Goal: Information Seeking & Learning: Learn about a topic

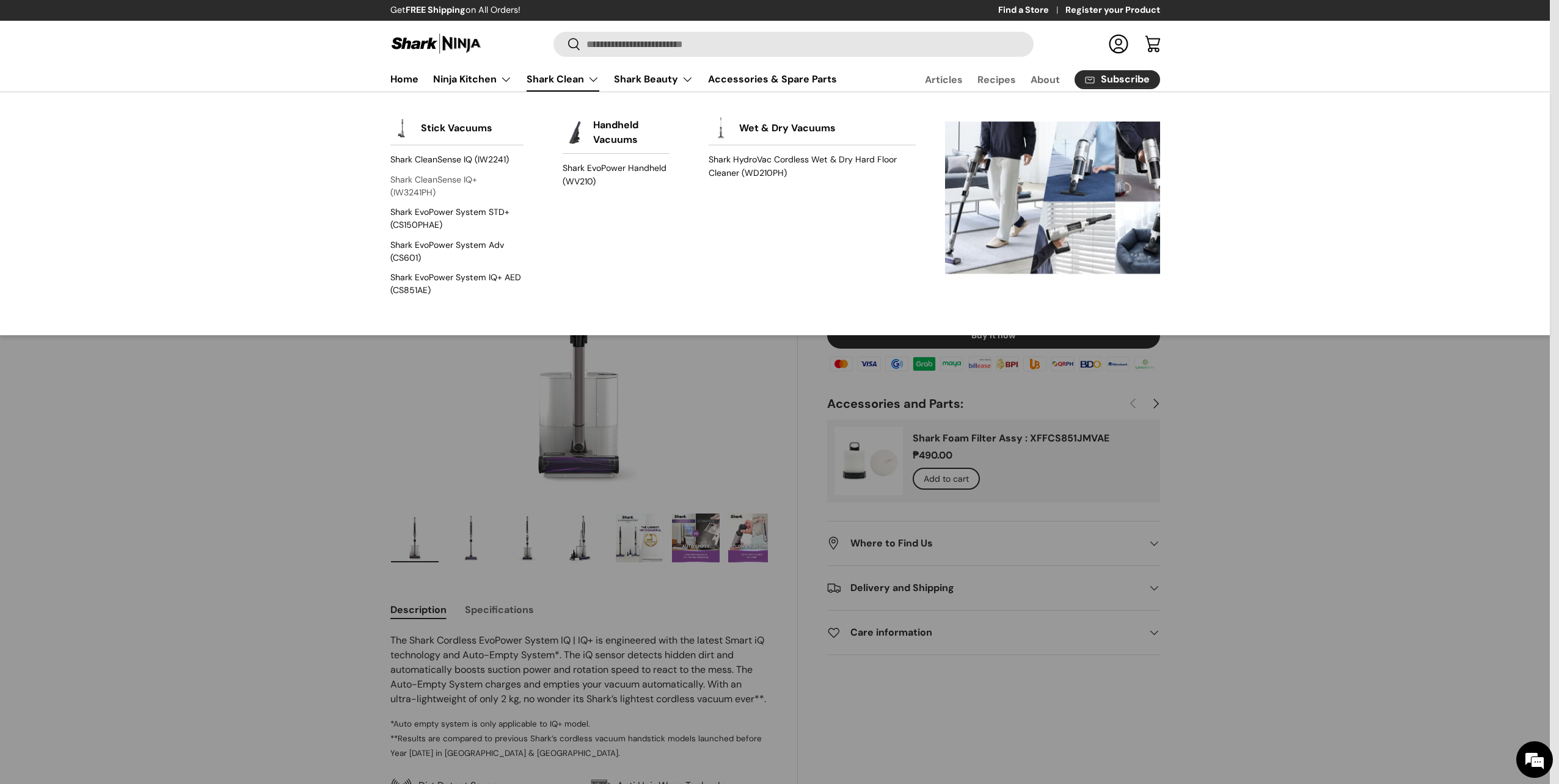
click at [450, 182] on link "Shark CleanSense IQ+ (IW3241PH)" at bounding box center [457, 186] width 133 height 32
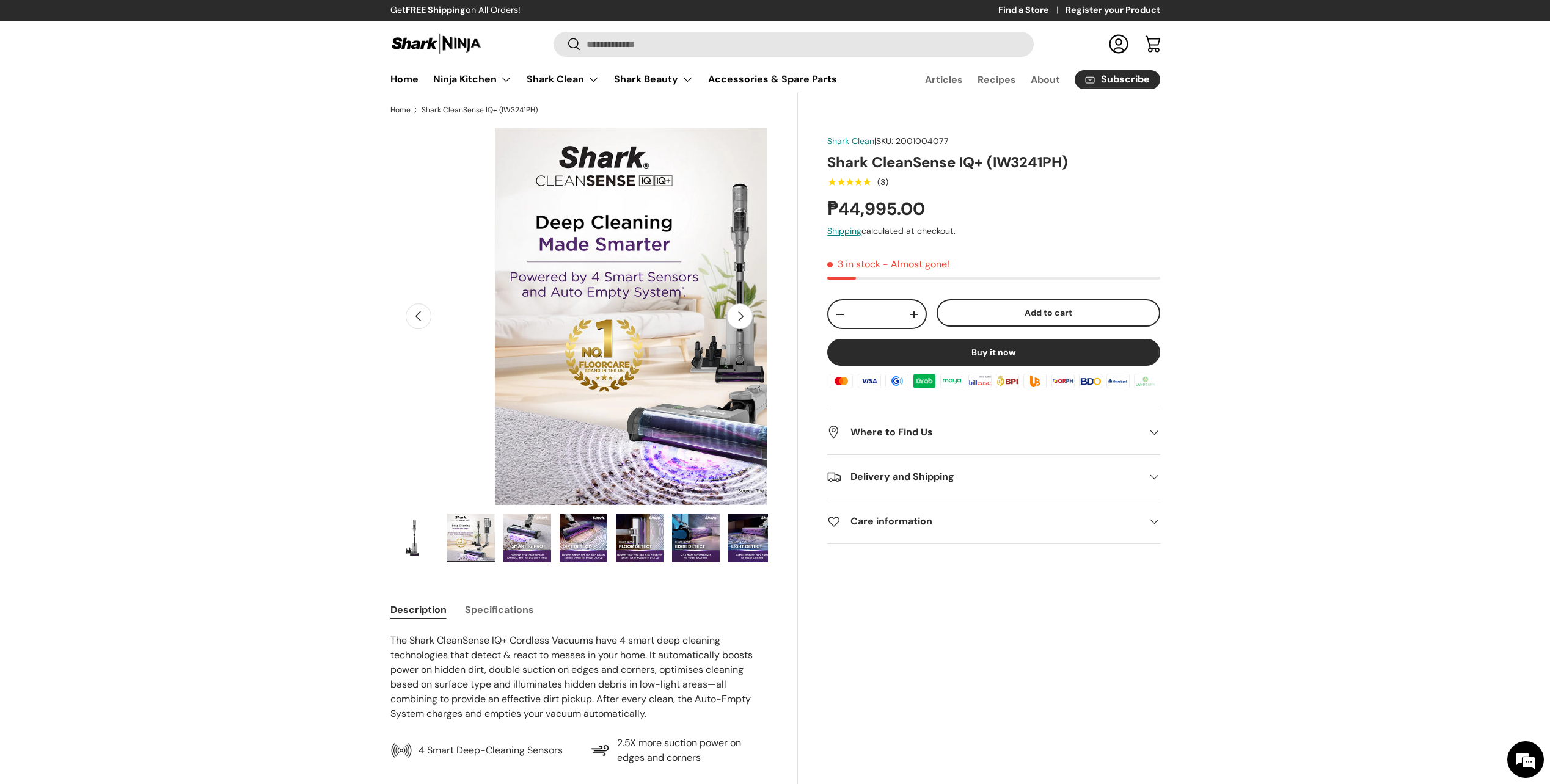
scroll to position [0, 385]
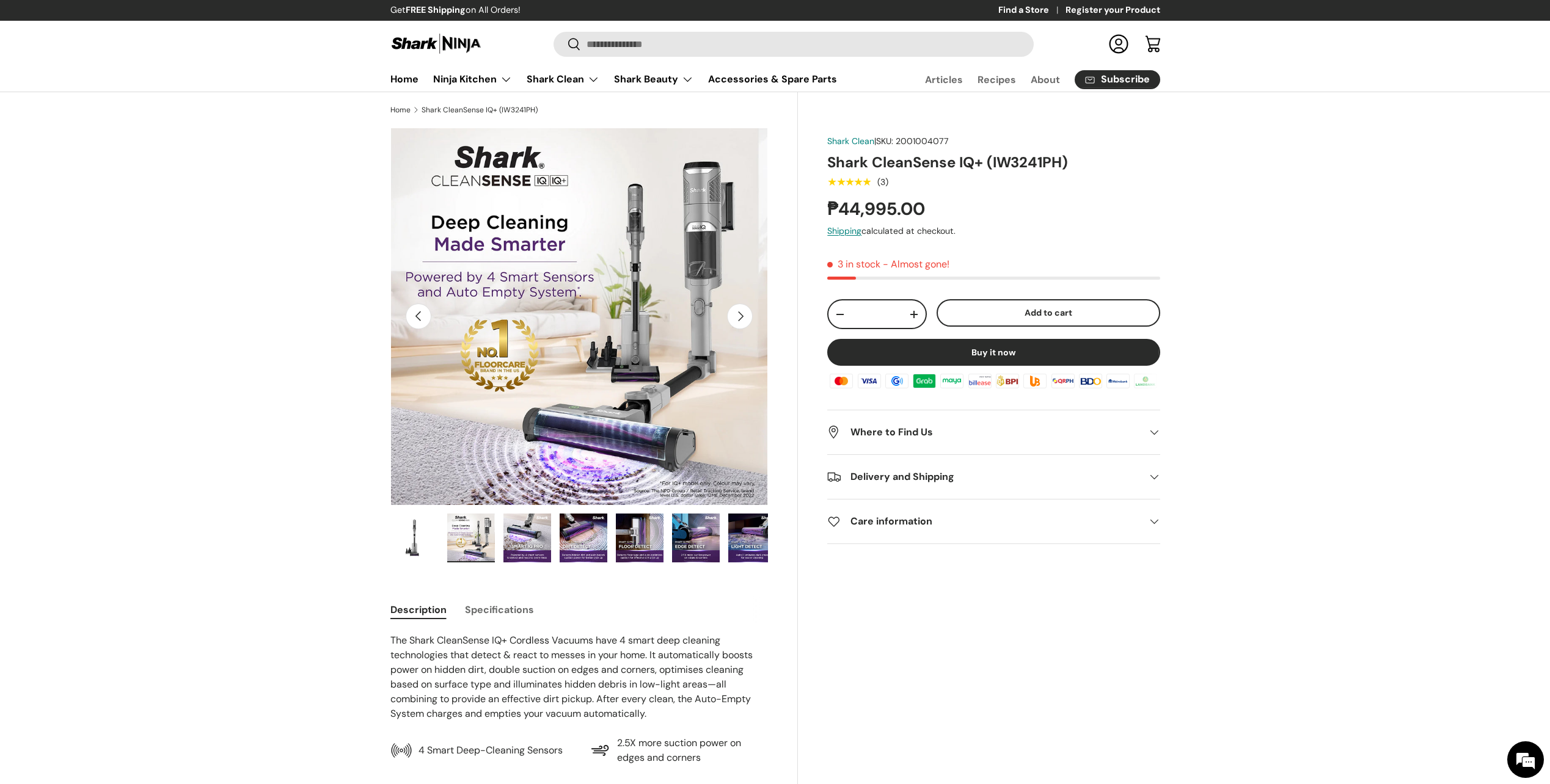
click at [742, 316] on button "Next" at bounding box center [740, 316] width 26 height 26
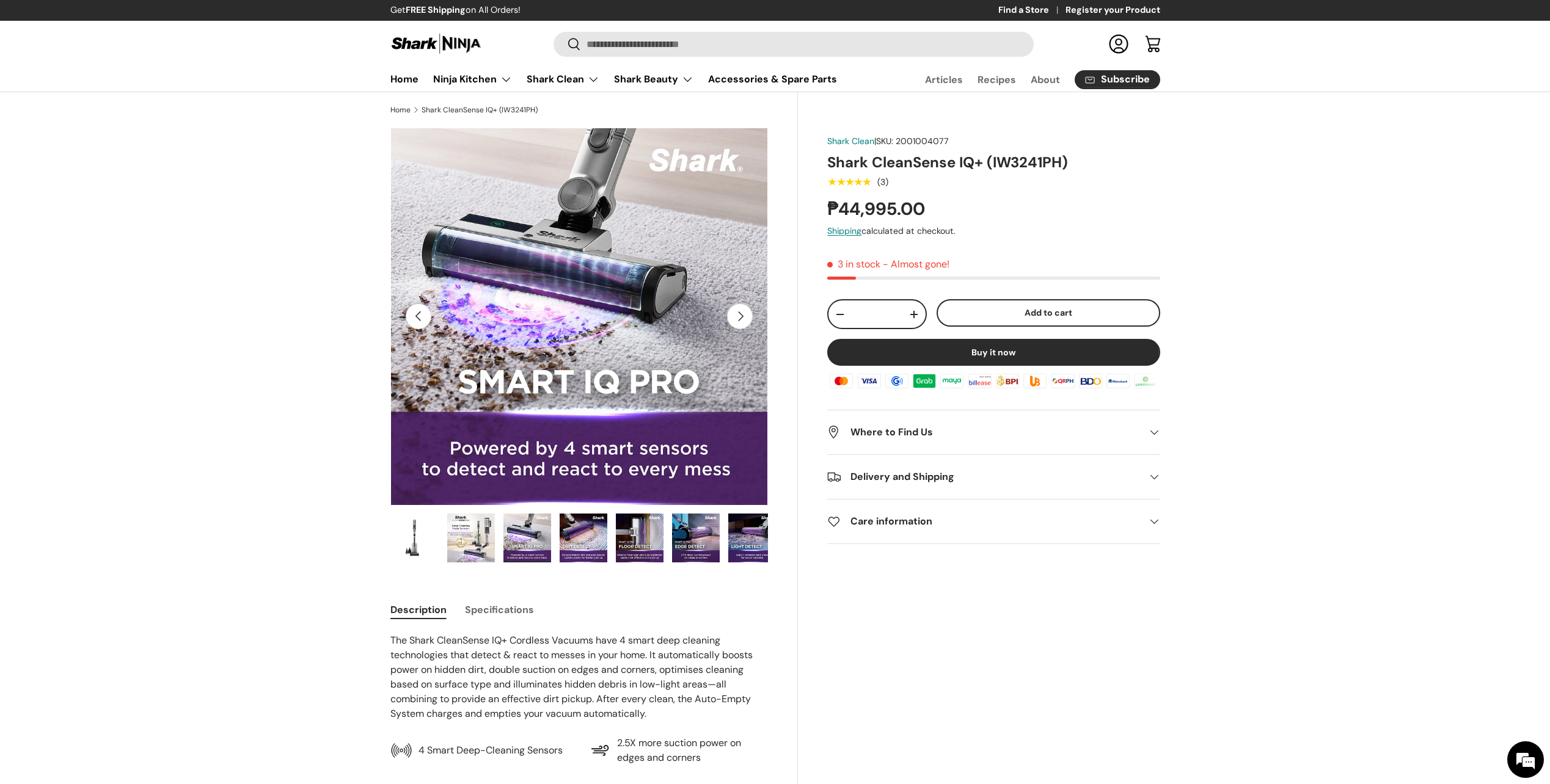
click at [742, 316] on button "Next" at bounding box center [740, 316] width 26 height 26
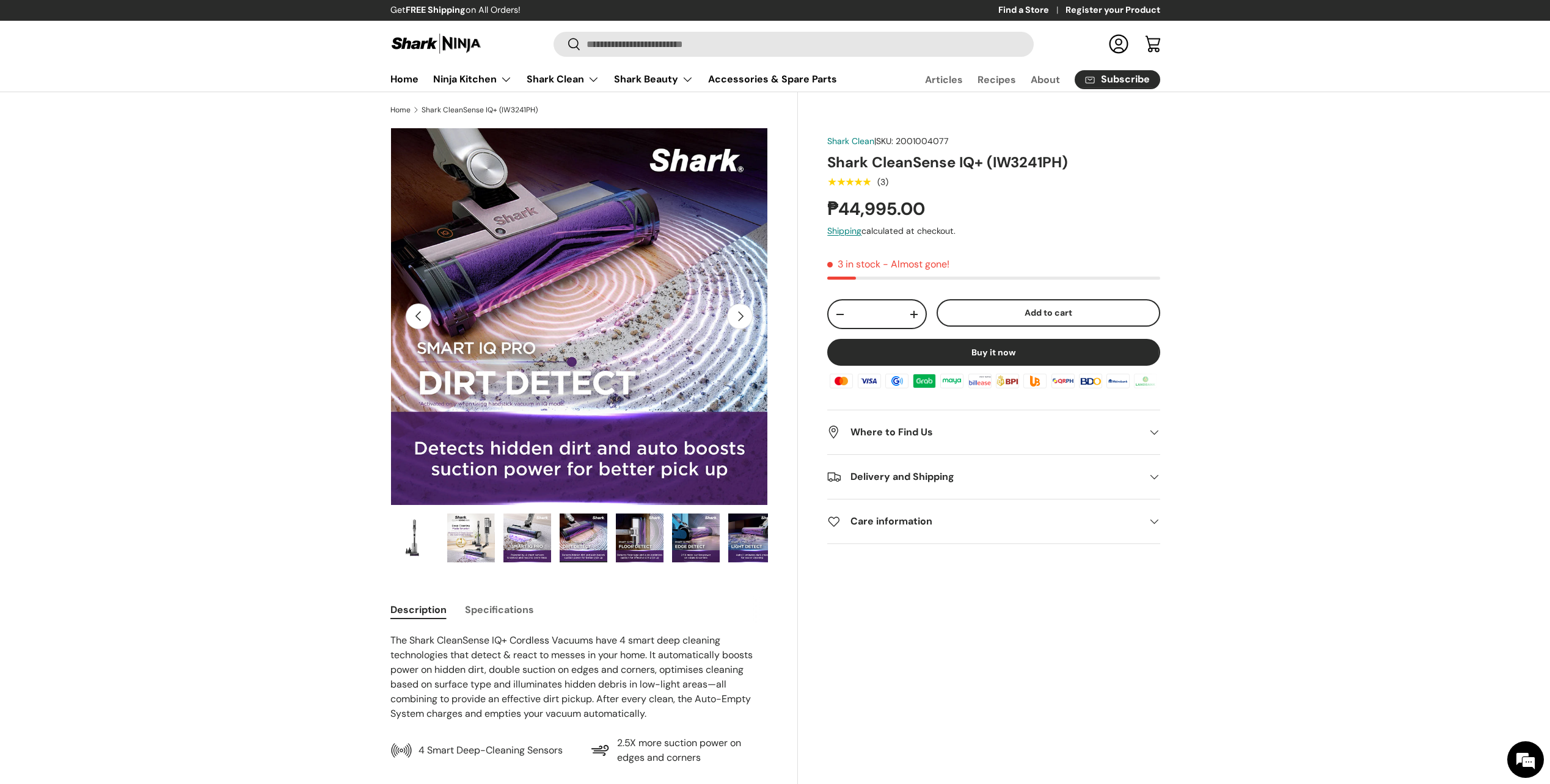
click at [742, 316] on button "Next" at bounding box center [740, 316] width 26 height 26
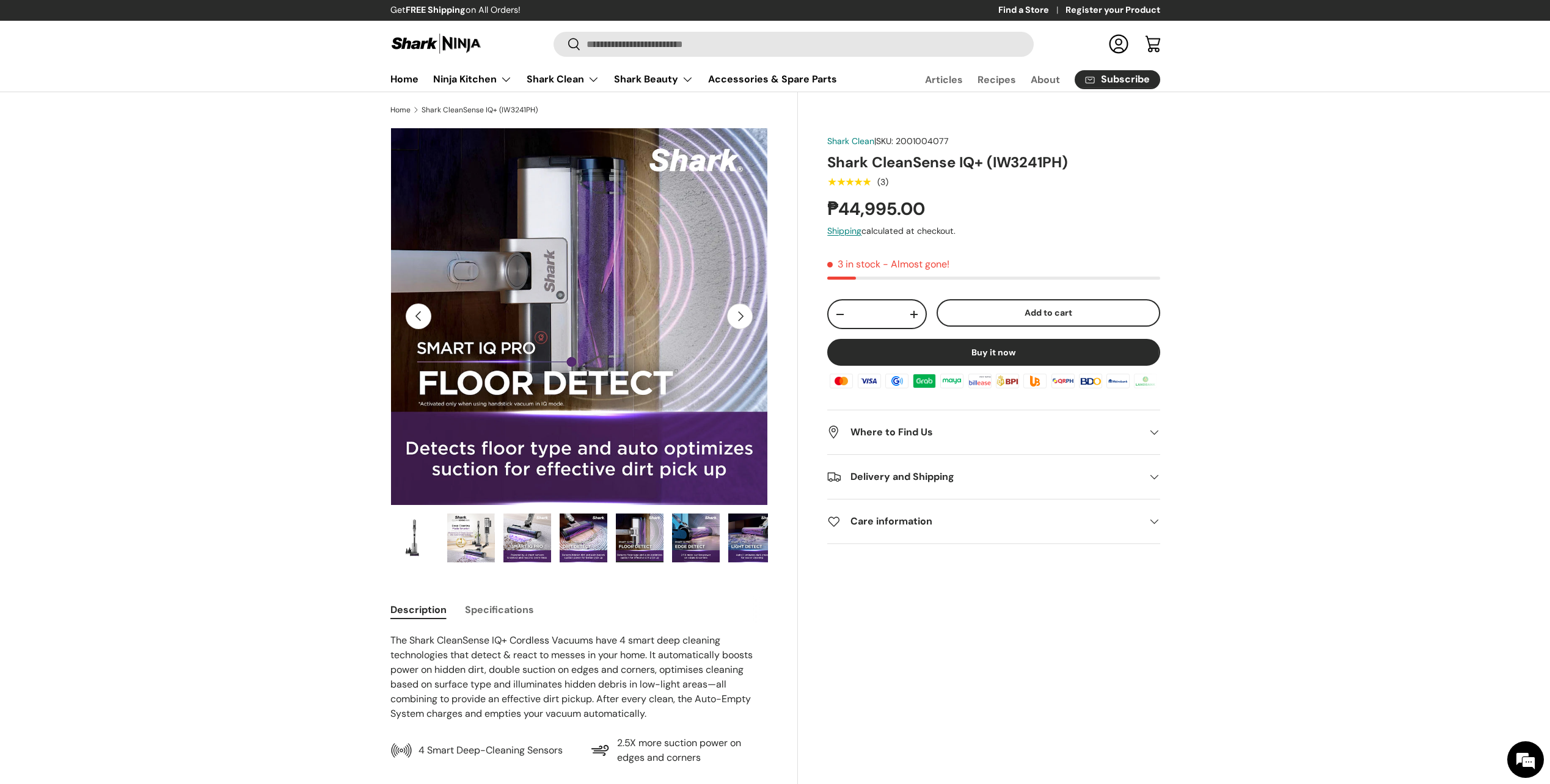
click at [742, 316] on button "Next" at bounding box center [740, 316] width 26 height 26
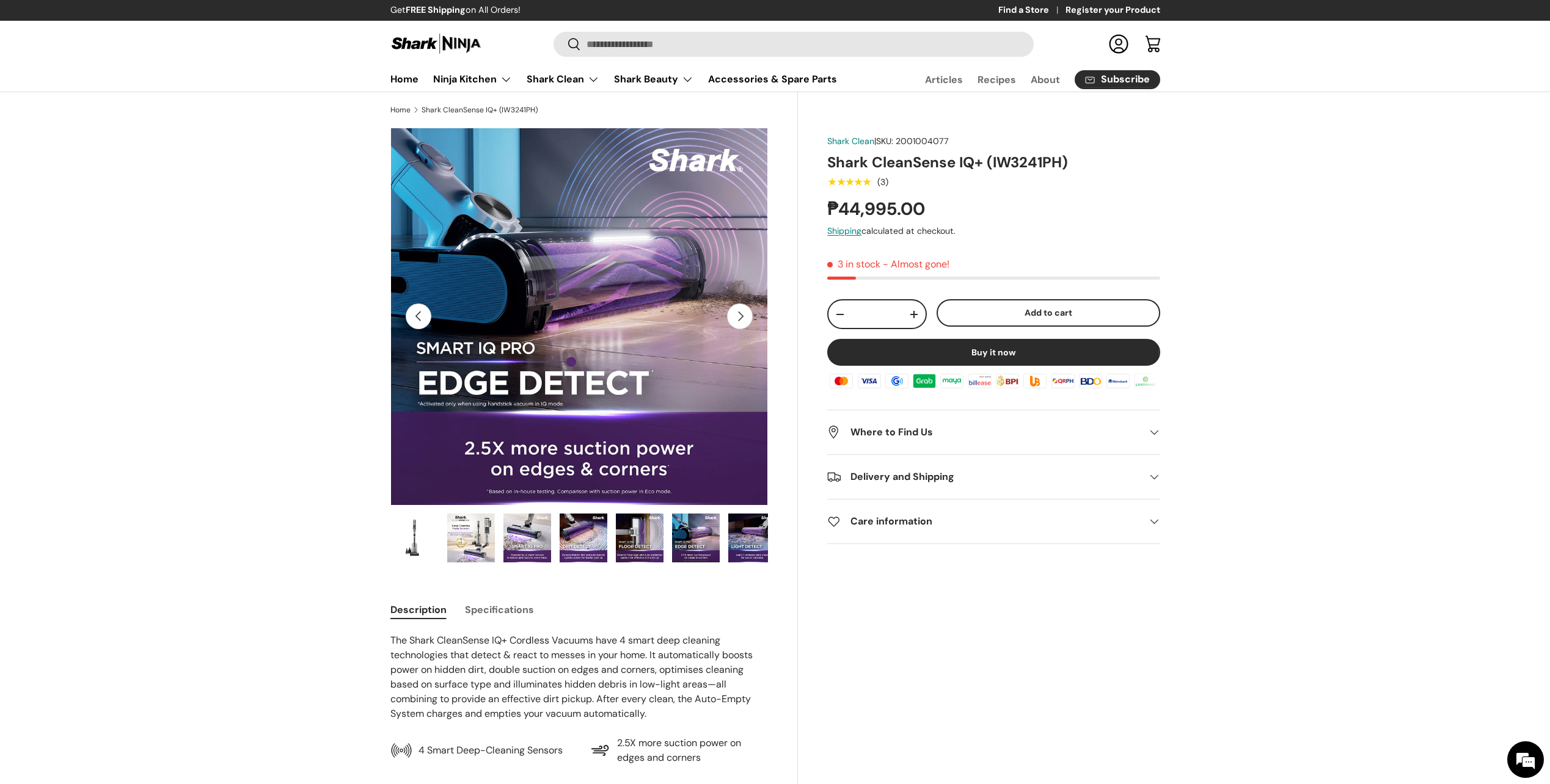
click at [742, 316] on button "Next" at bounding box center [740, 316] width 26 height 26
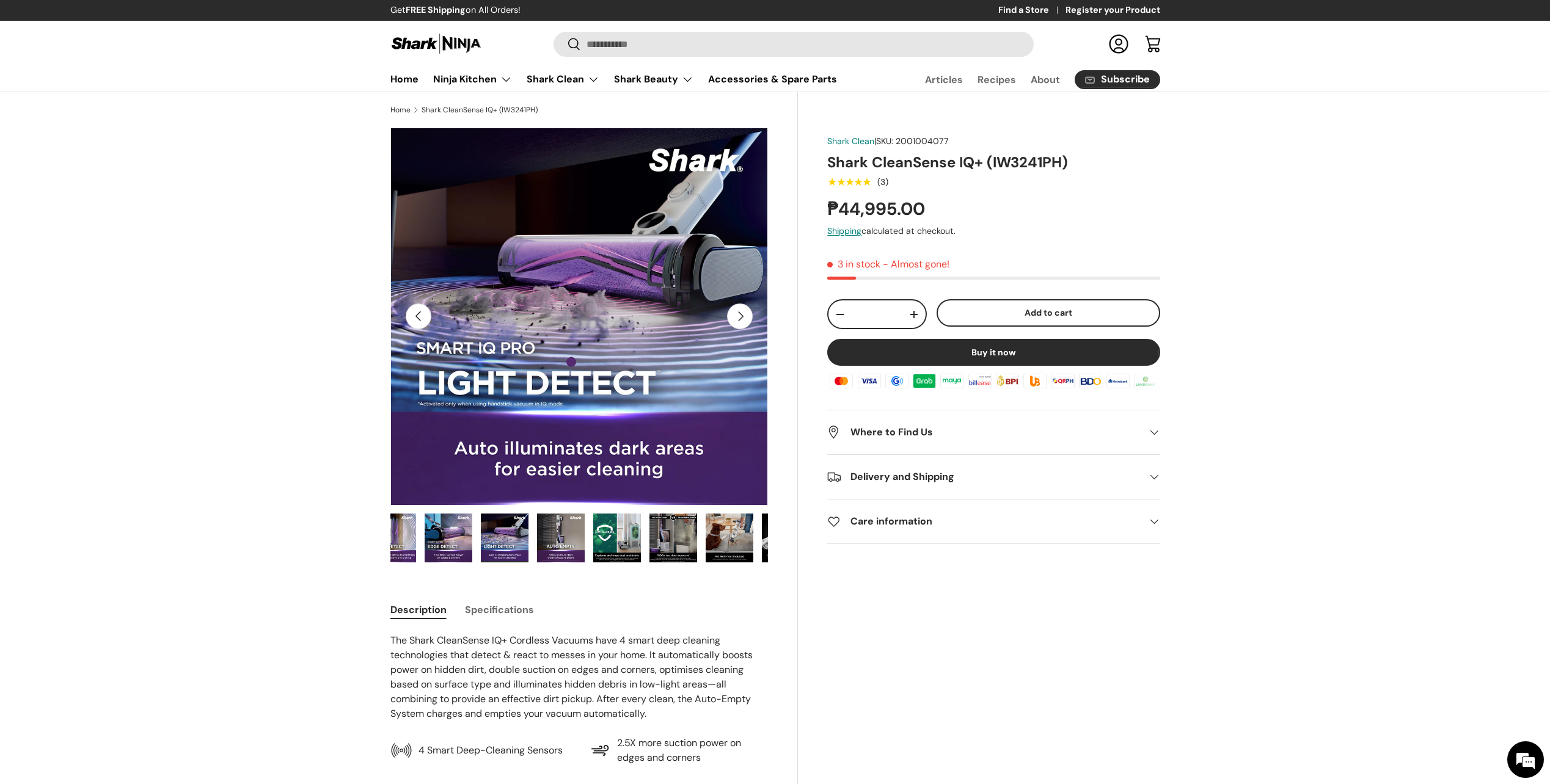
scroll to position [0, 289]
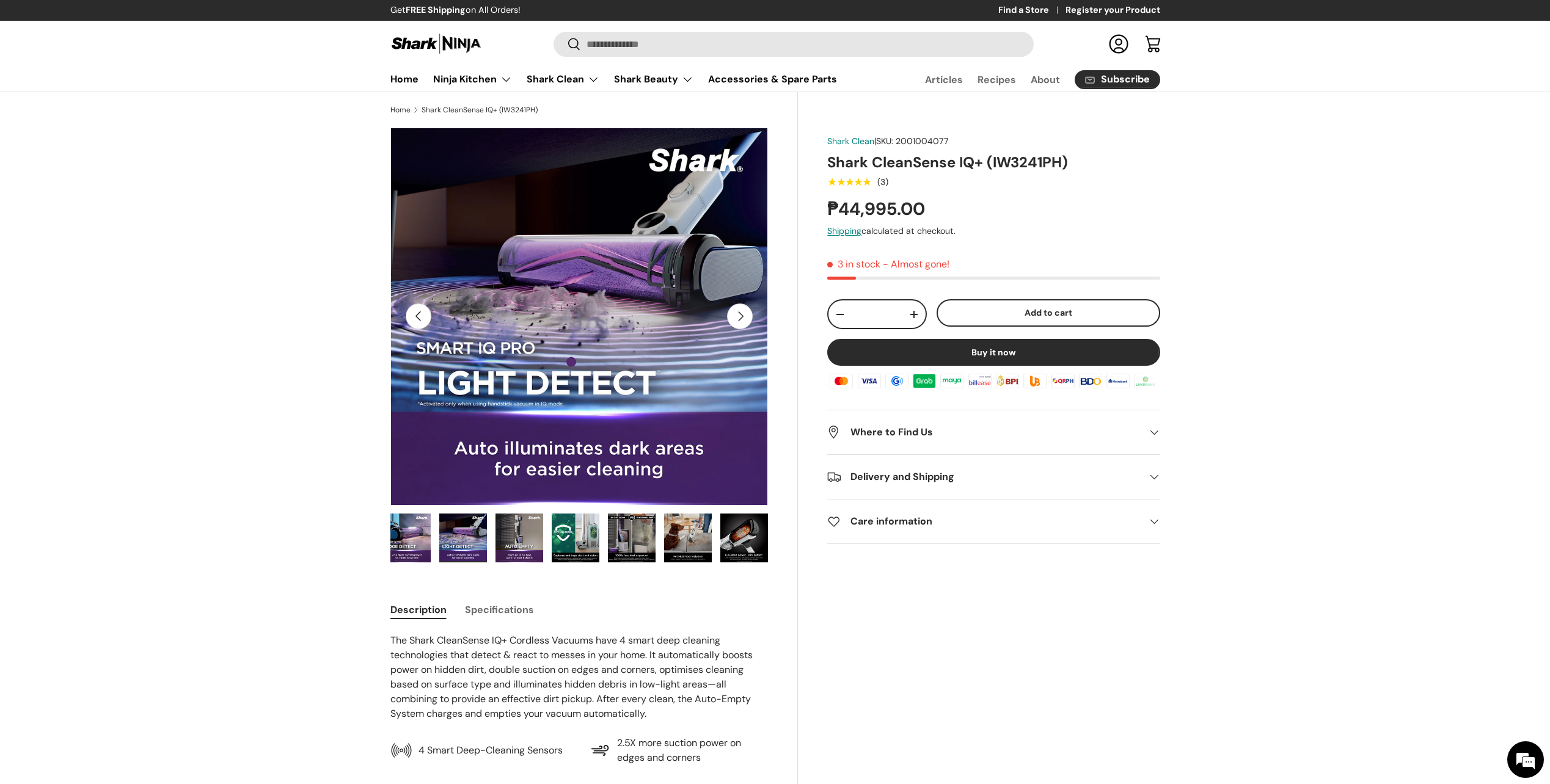
click at [742, 316] on button "Next" at bounding box center [740, 316] width 26 height 26
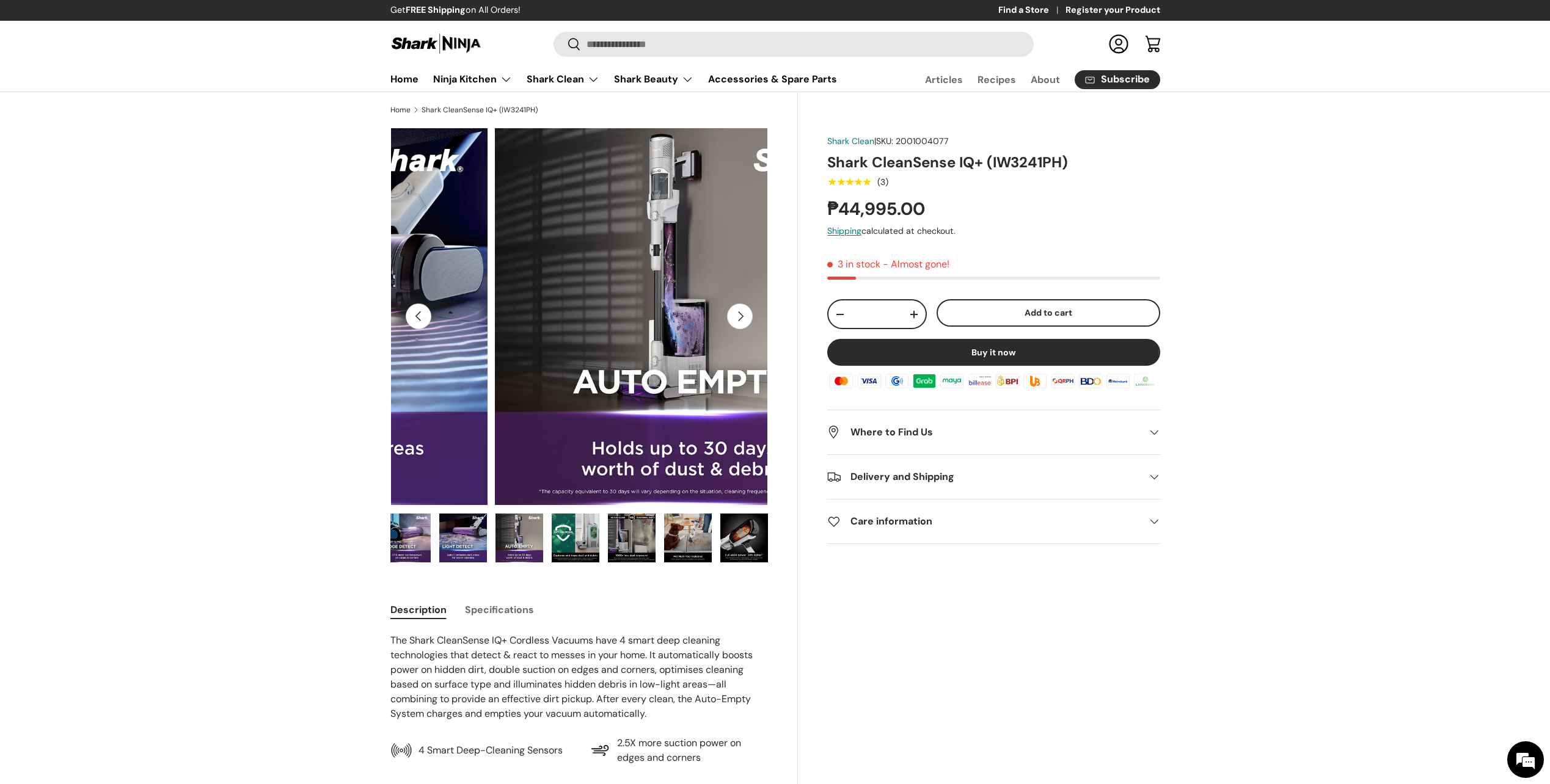
scroll to position [0, 2690]
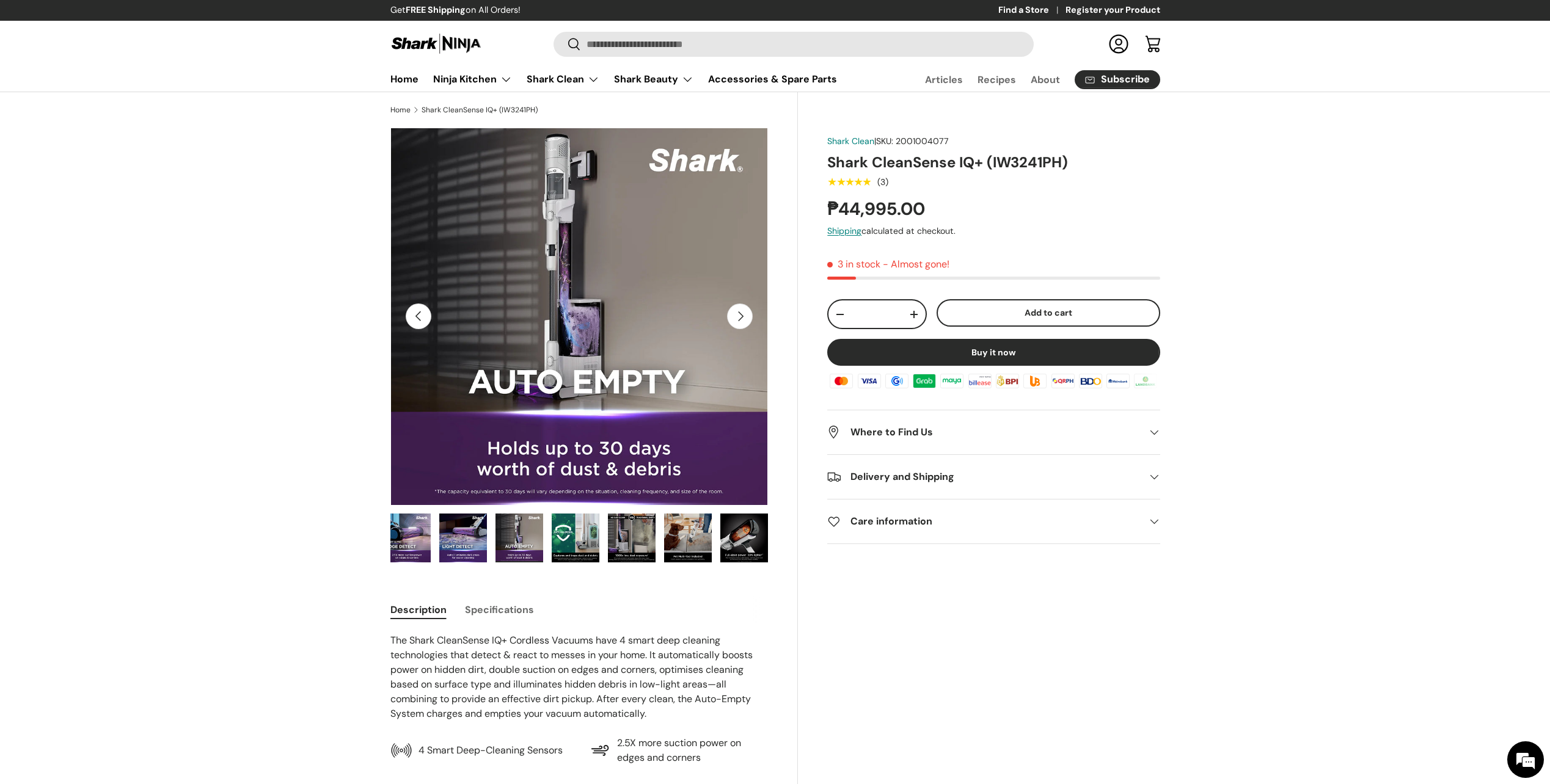
click at [742, 316] on button "Next" at bounding box center [740, 316] width 26 height 26
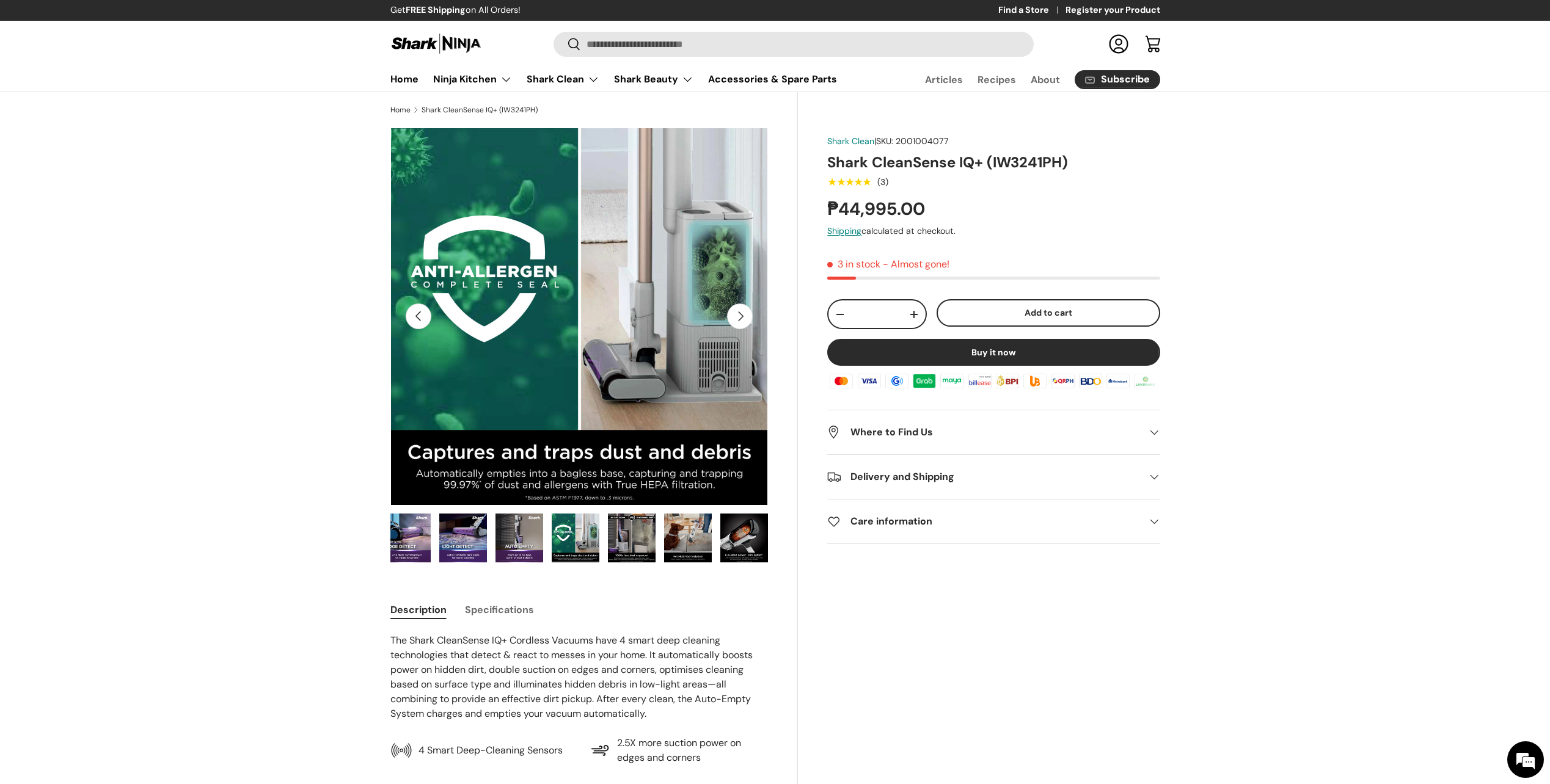
click at [742, 316] on button "Next" at bounding box center [740, 316] width 26 height 26
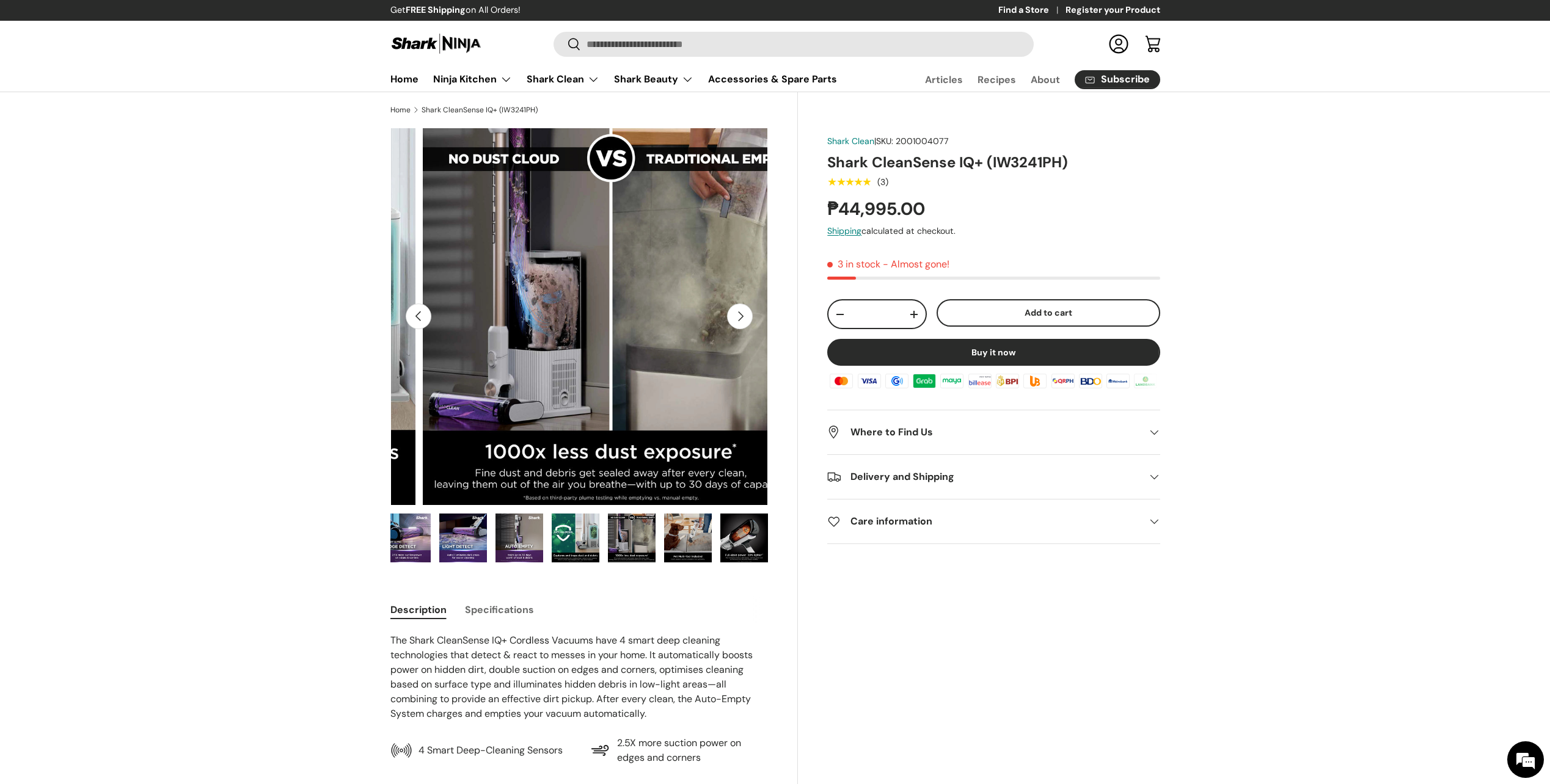
scroll to position [0, 3458]
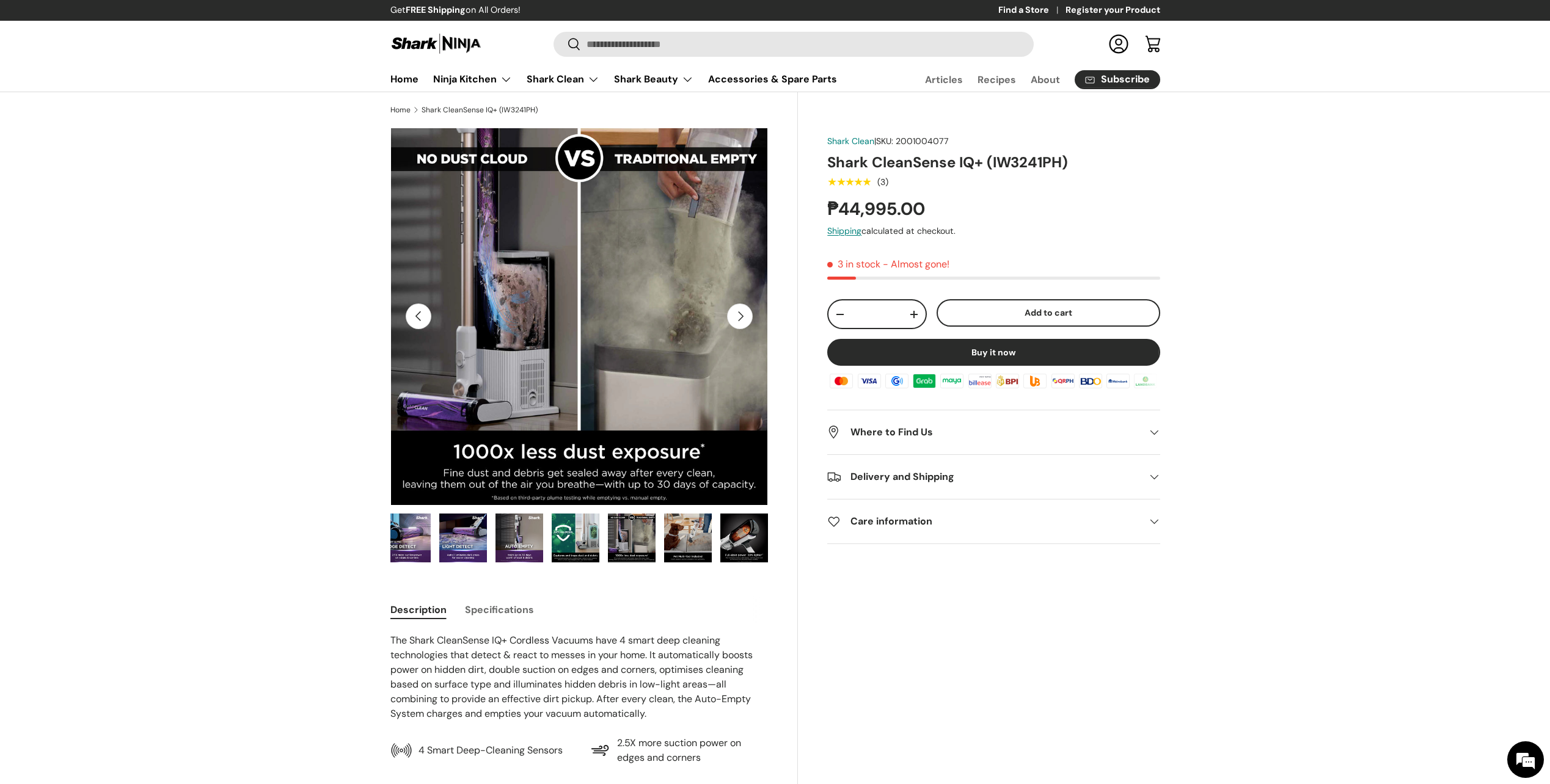
click at [742, 316] on button "Next" at bounding box center [740, 316] width 26 height 26
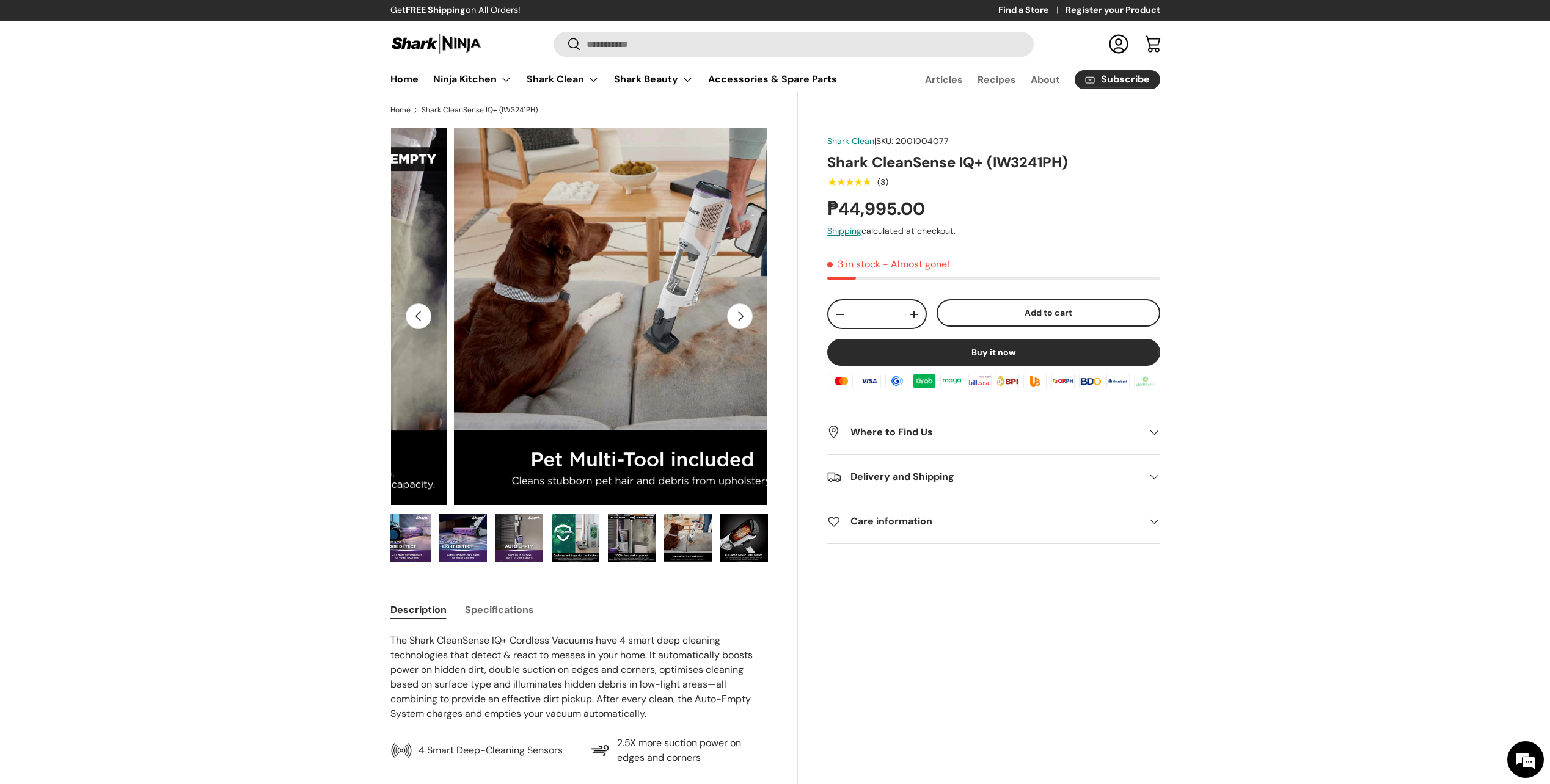
scroll to position [0, 3842]
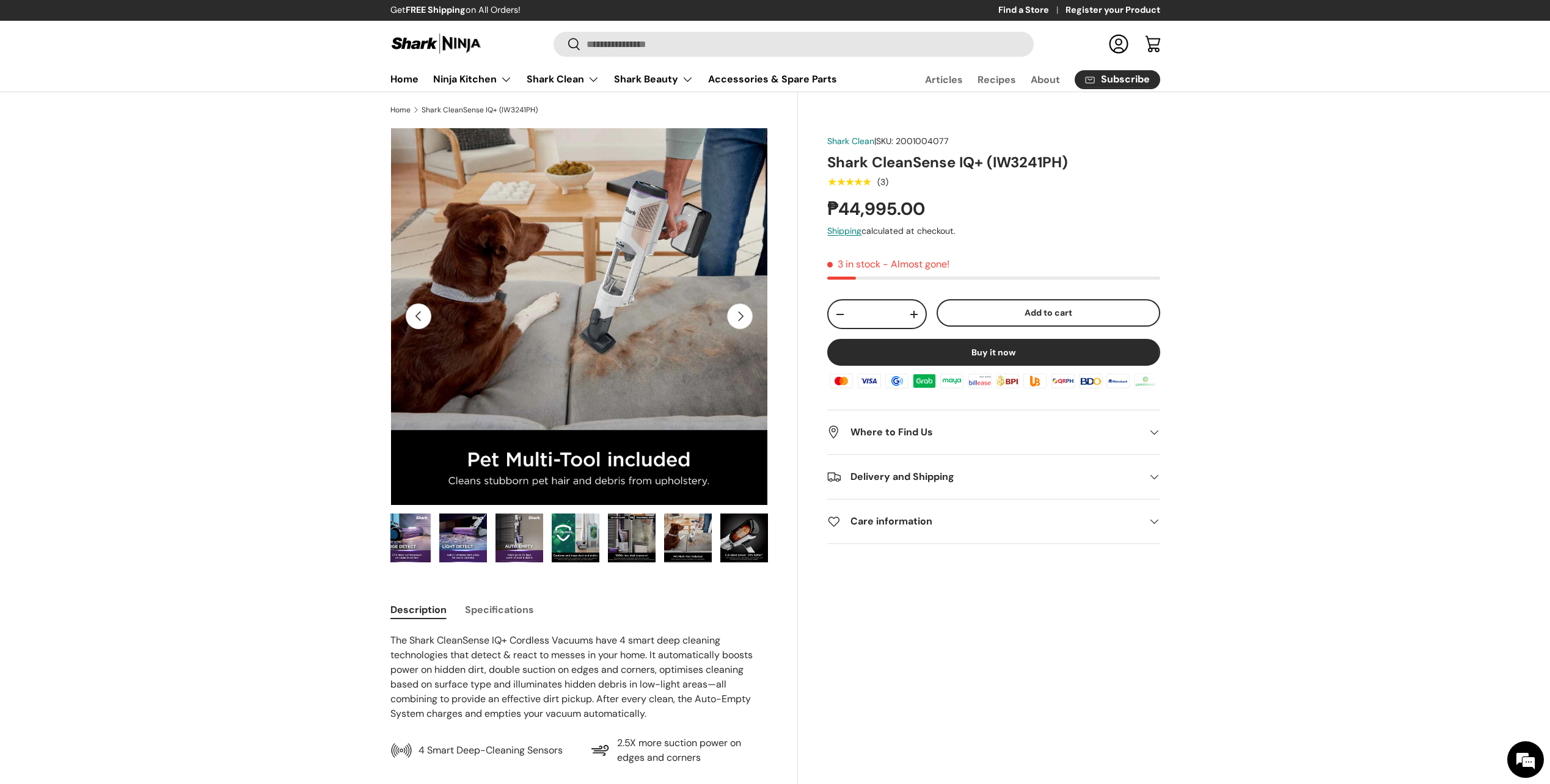
click at [742, 316] on button "Next" at bounding box center [740, 316] width 26 height 26
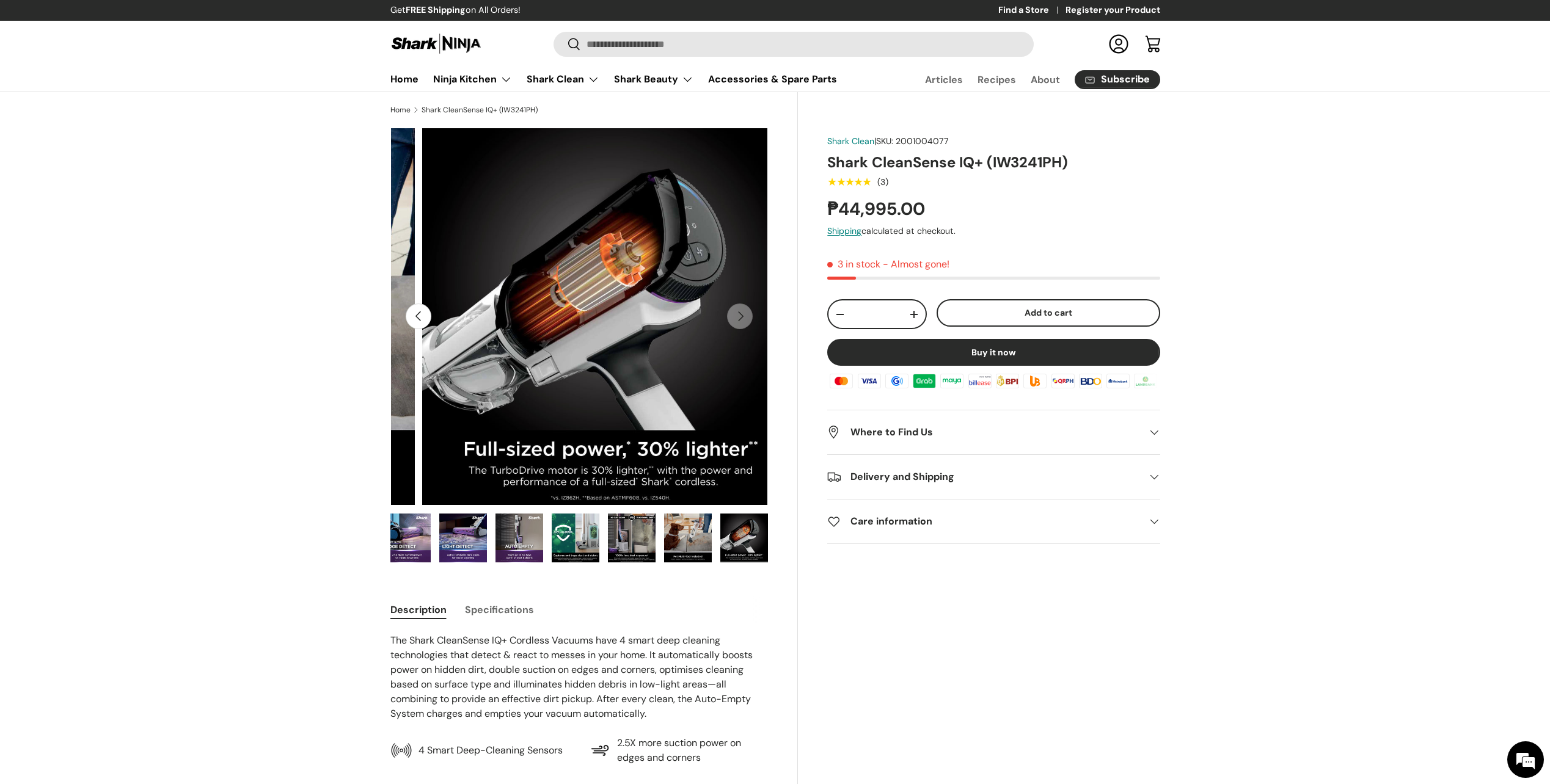
scroll to position [0, 4227]
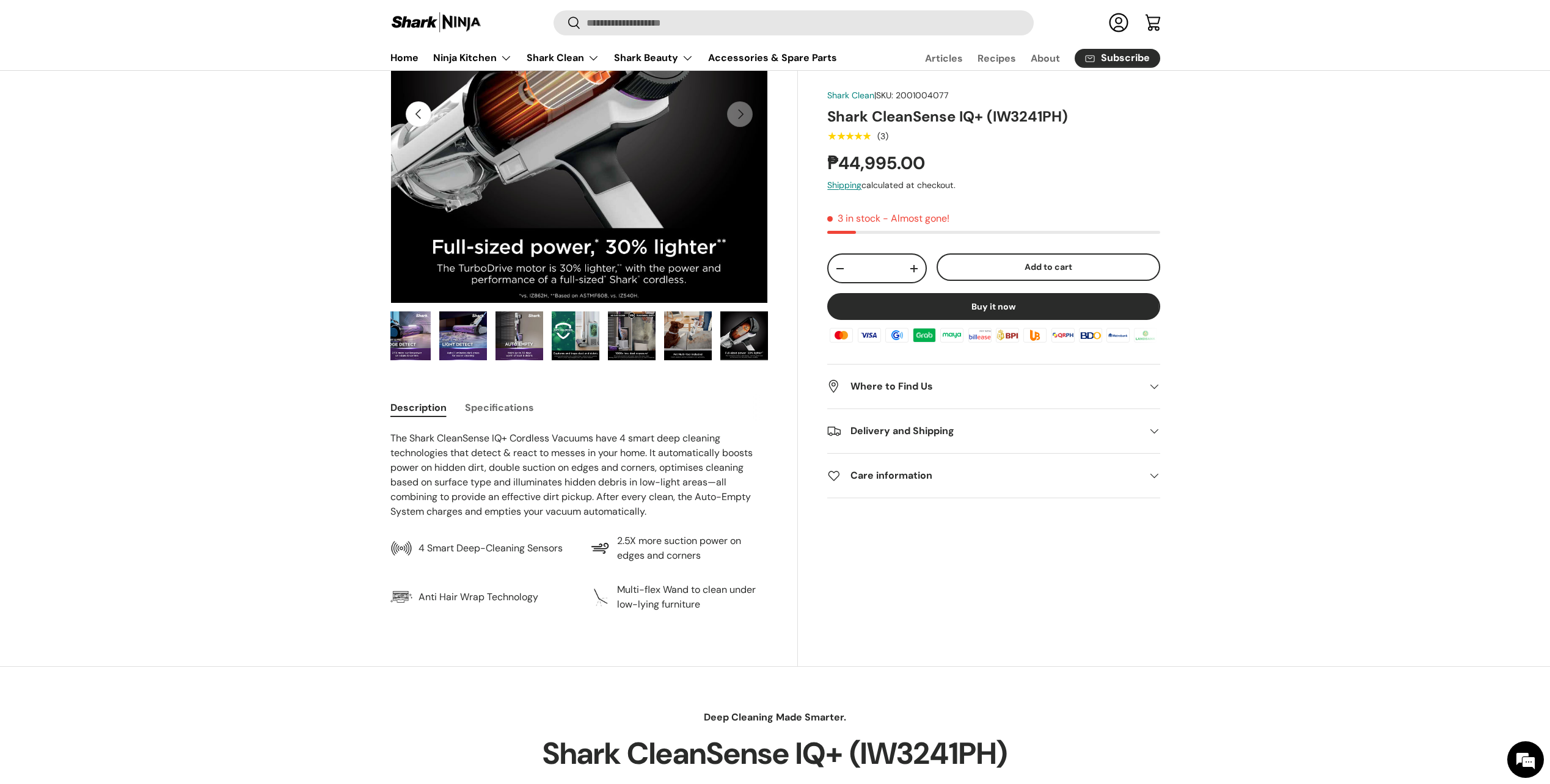
scroll to position [245, 0]
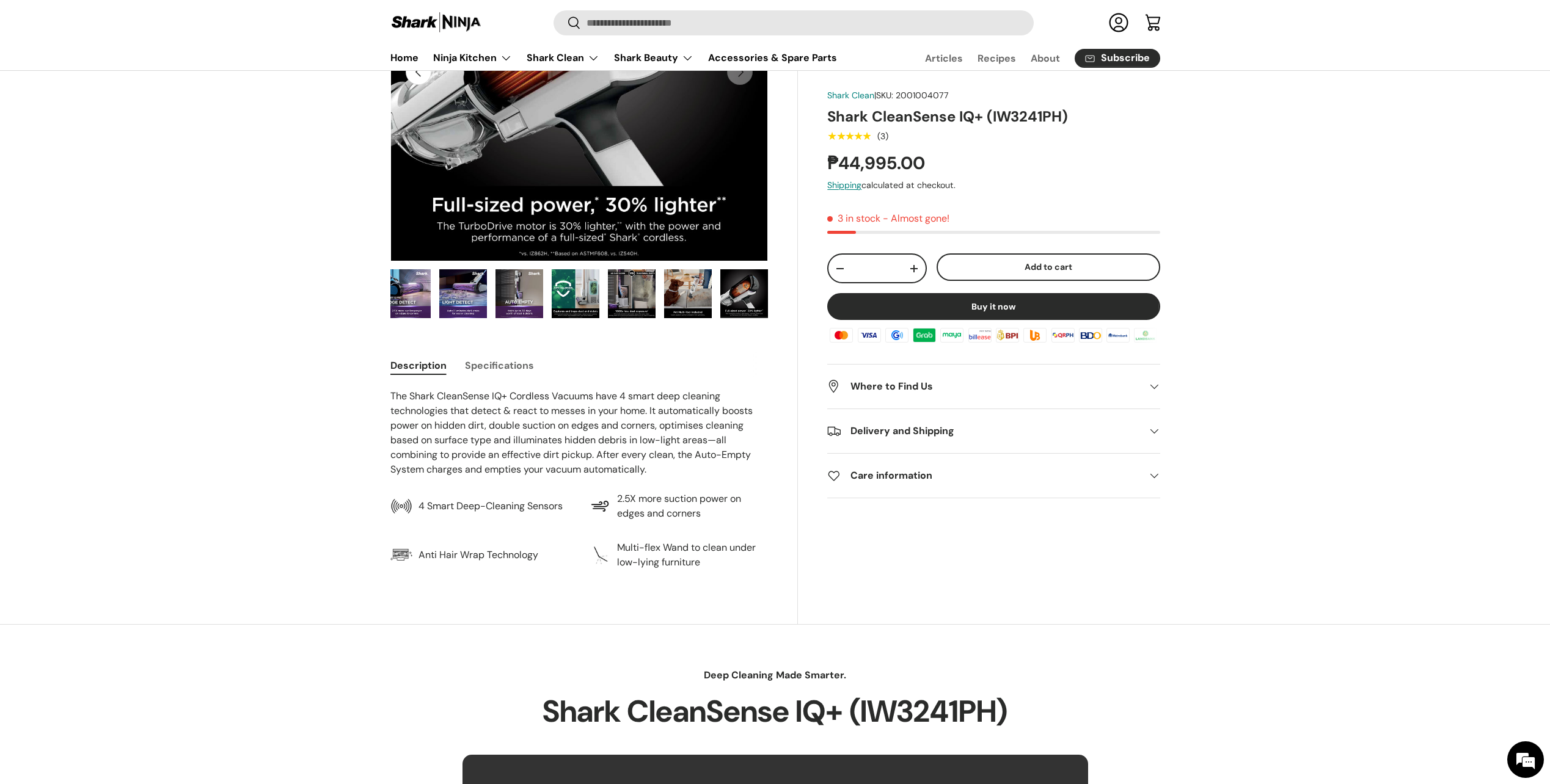
click at [513, 362] on button "Specifications" at bounding box center [500, 366] width 69 height 28
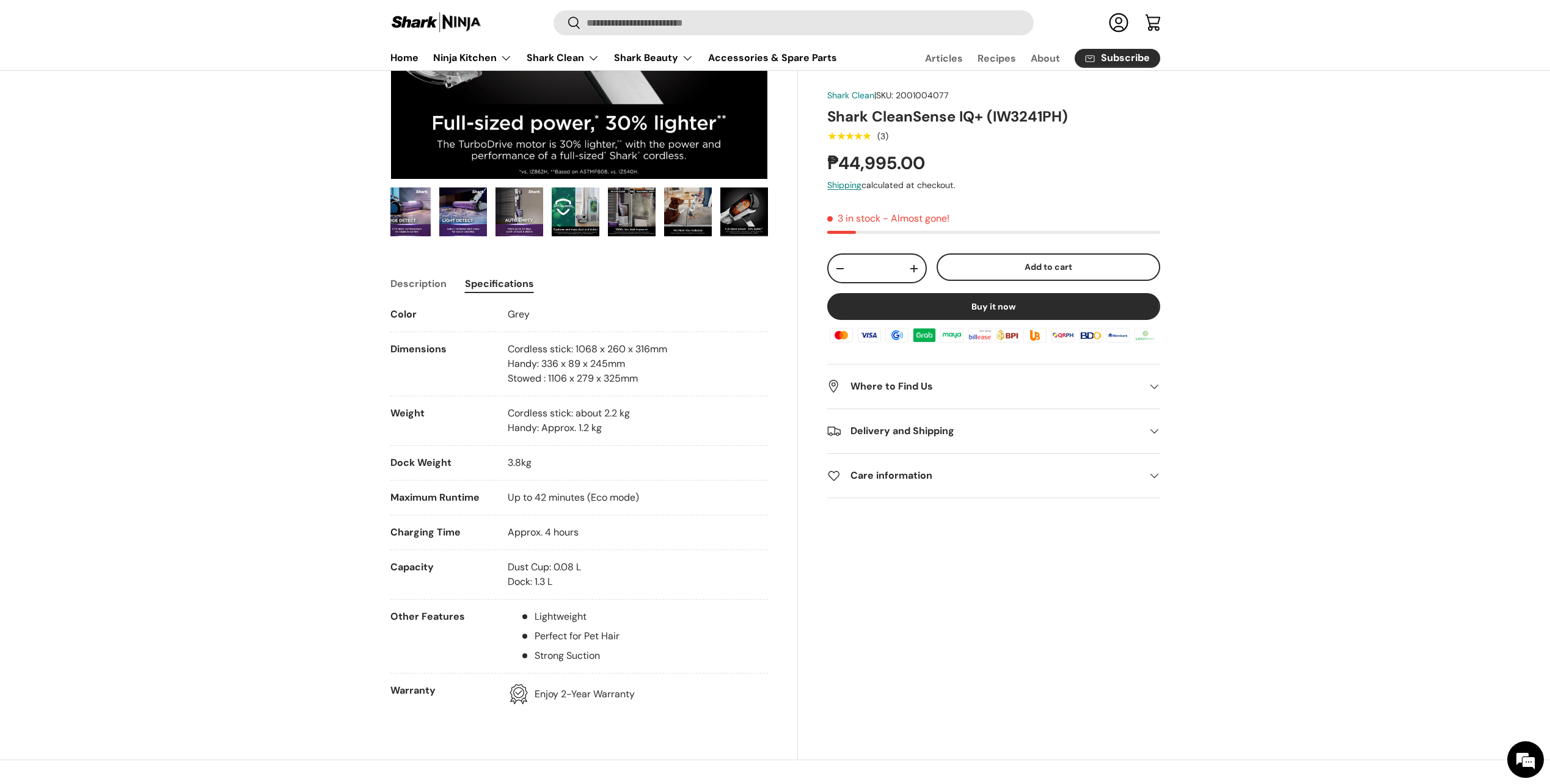
scroll to position [305, 0]
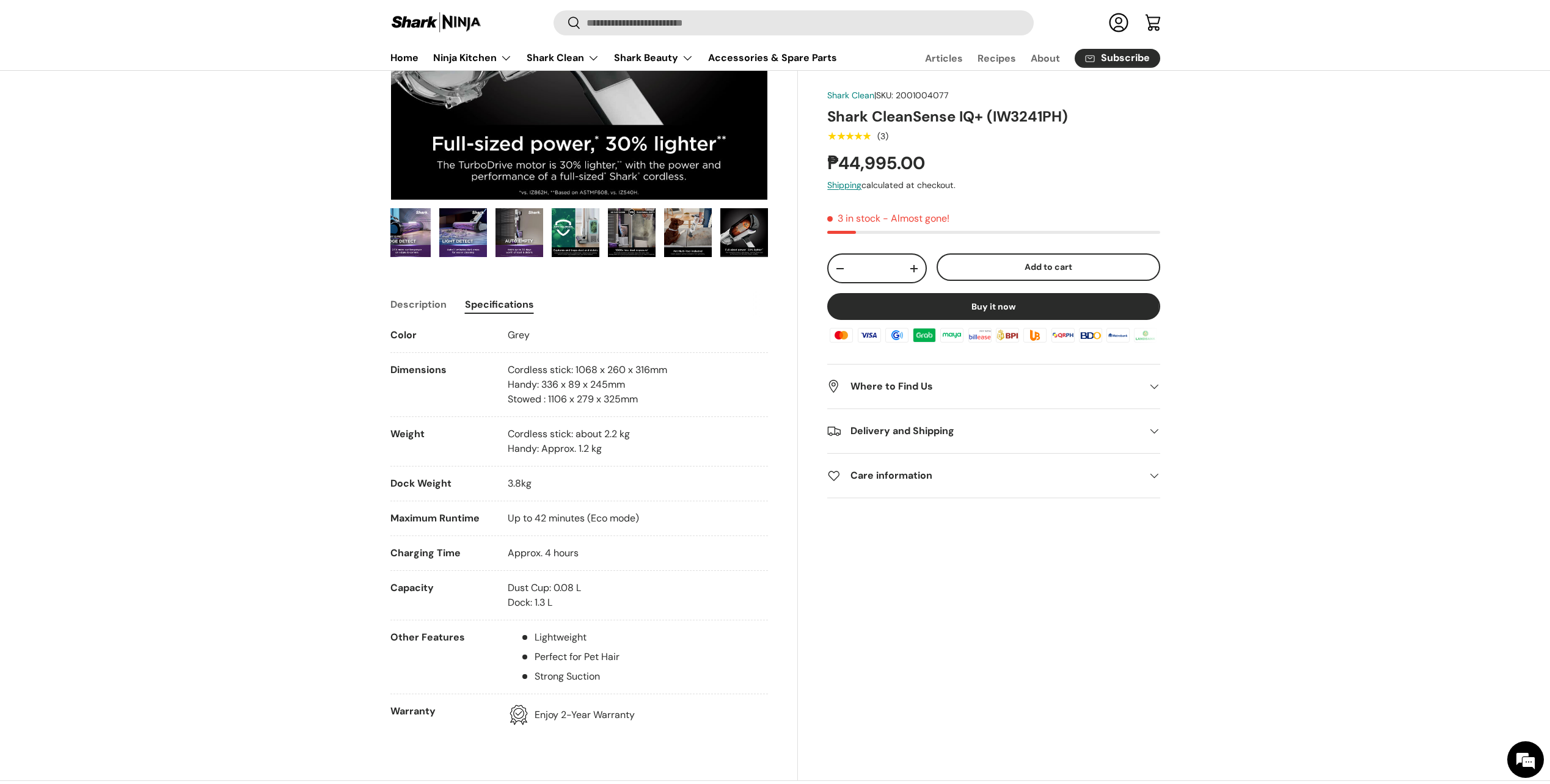
click at [416, 300] on button "Description" at bounding box center [419, 304] width 56 height 28
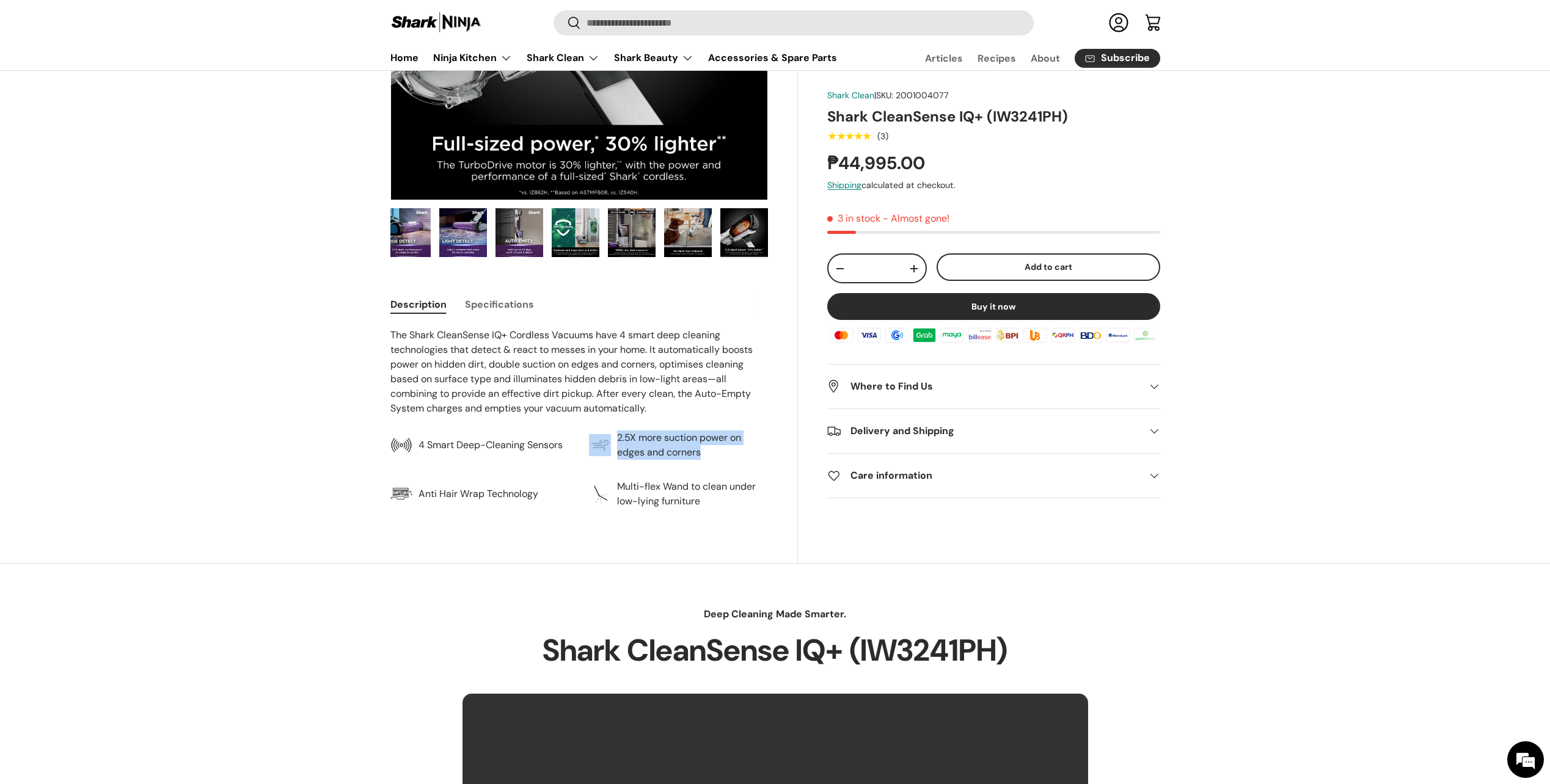
drag, startPoint x: 675, startPoint y: 445, endPoint x: 592, endPoint y: 432, distance: 84.0
click at [592, 432] on li "2.5X more suction power on edges and corners" at bounding box center [679, 445] width 179 height 29
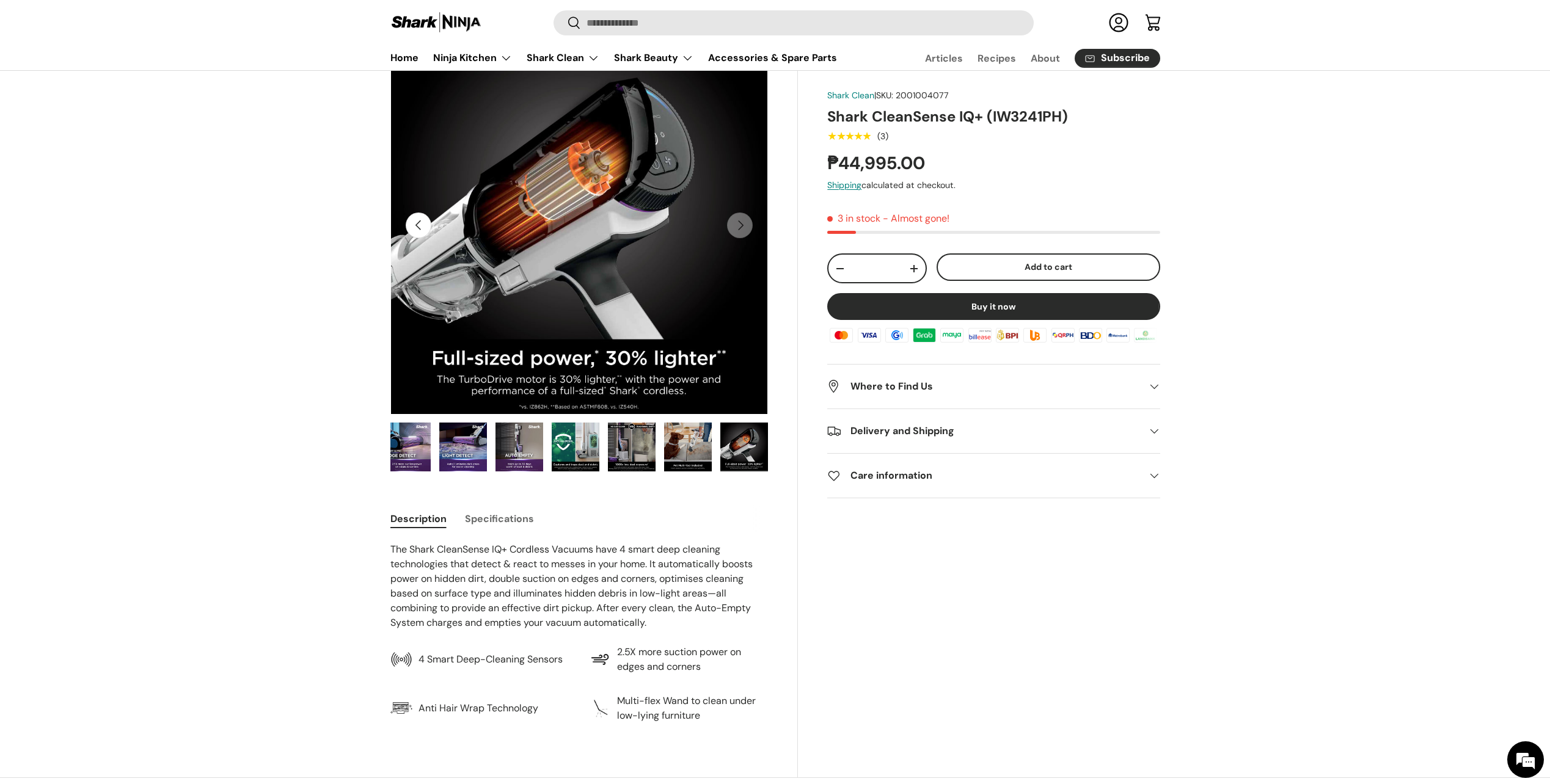
scroll to position [122, 0]
